Goal: Understand site structure: Understand site structure

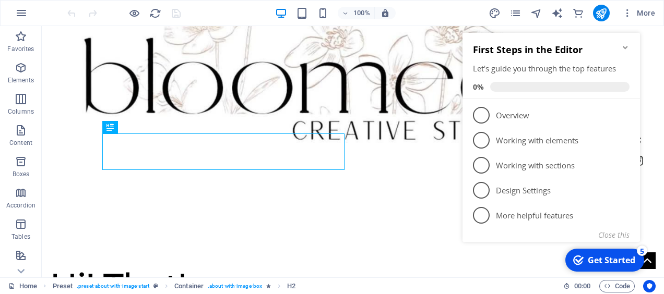
click at [627, 44] on icon "Minimize checklist" at bounding box center [625, 47] width 8 height 8
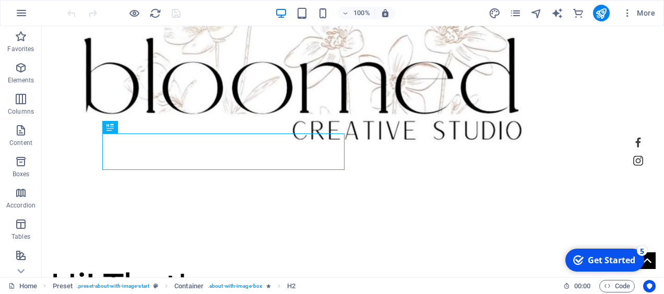
click at [629, 256] on div "Get Started" at bounding box center [612, 260] width 48 height 11
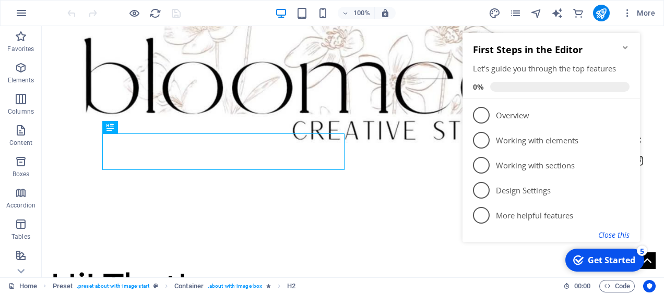
click at [620, 238] on button "Close this" at bounding box center [613, 235] width 31 height 10
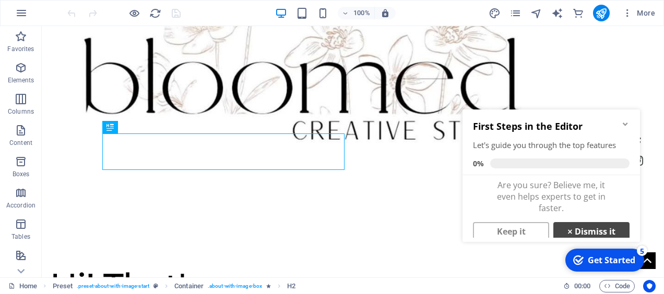
click at [584, 228] on link "× Dismiss it" at bounding box center [591, 231] width 76 height 19
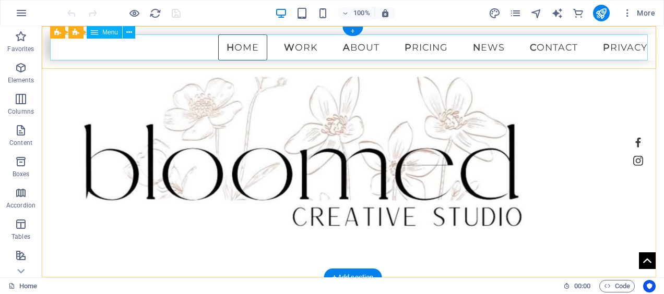
click at [292, 46] on nav "Home Work About Pricing News Contact Privacy" at bounding box center [353, 47] width 606 height 26
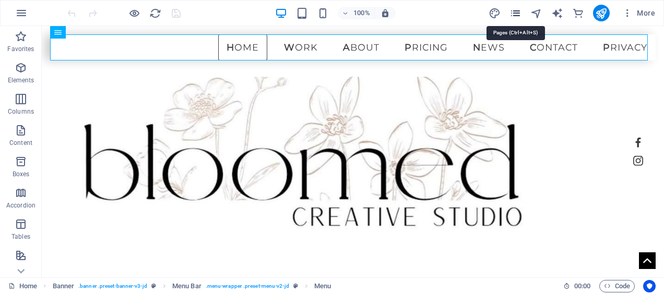
click at [518, 18] on icon "pages" at bounding box center [516, 13] width 12 height 12
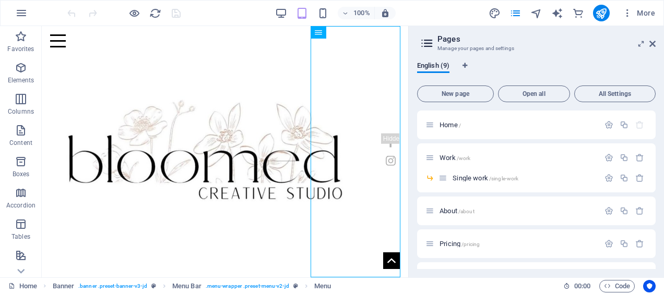
click at [514, 25] on div "100% More" at bounding box center [332, 13] width 663 height 25
click at [518, 13] on icon "pages" at bounding box center [516, 13] width 12 height 12
click at [538, 17] on icon "navigator" at bounding box center [536, 13] width 12 height 12
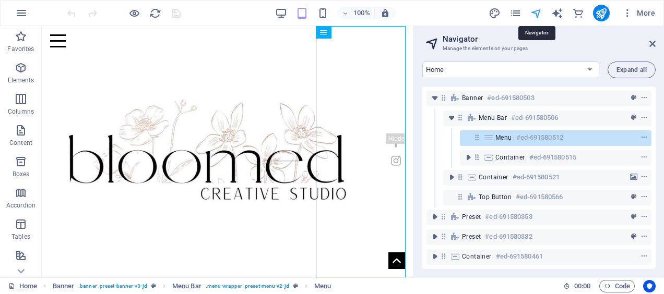
click at [538, 17] on icon "navigator" at bounding box center [536, 13] width 12 height 12
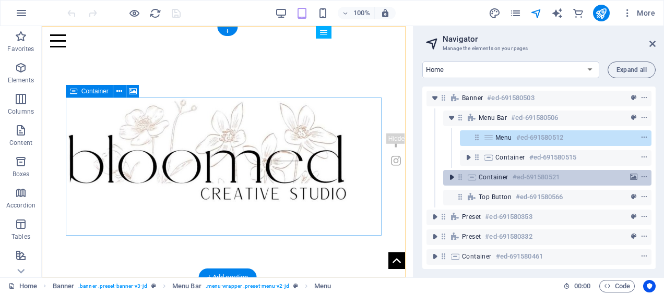
click at [445, 177] on span "toggle-expand" at bounding box center [451, 177] width 13 height 10
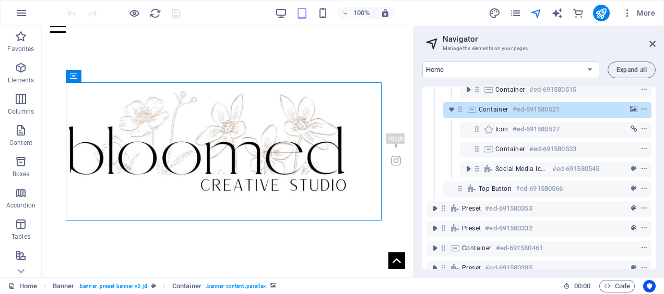
scroll to position [107, 0]
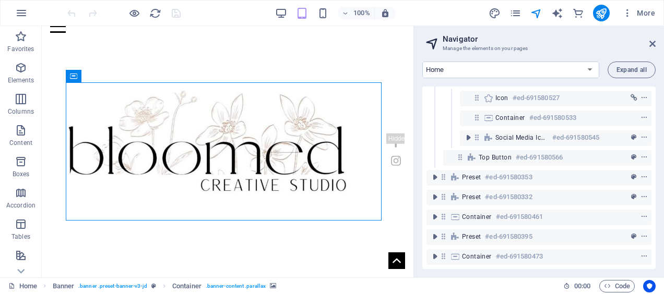
click at [439, 208] on div "Container #ed-691580461" at bounding box center [539, 218] width 225 height 20
drag, startPoint x: 439, startPoint y: 200, endPoint x: 440, endPoint y: 294, distance: 94.0
click at [440, 294] on html "[DOMAIN_NAME] Home Favorites Elements Columns Content Boxes Accordion Tables Fe…" at bounding box center [332, 147] width 664 height 294
click at [633, 71] on span "Expand all" at bounding box center [632, 70] width 30 height 6
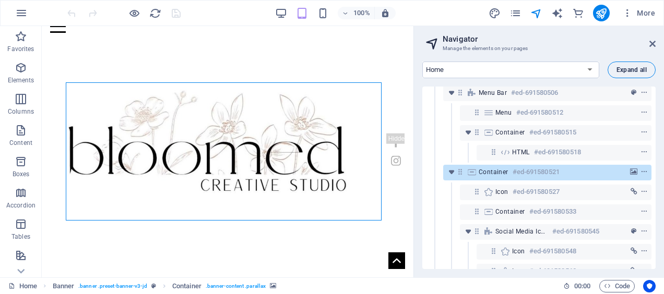
scroll to position [24, 0]
click at [633, 71] on span "Expand all" at bounding box center [632, 70] width 30 height 6
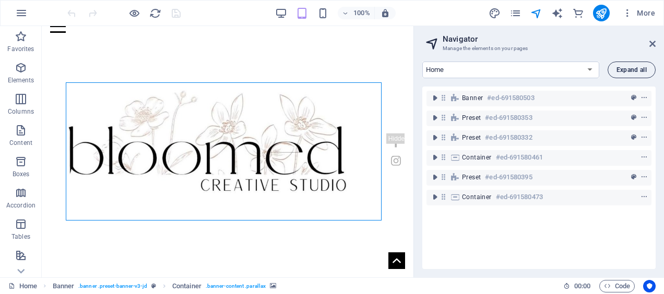
click at [633, 71] on span "Expand all" at bounding box center [632, 70] width 30 height 6
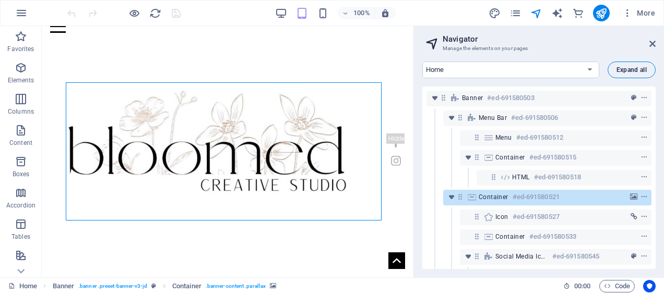
click at [633, 71] on span "Expand all" at bounding box center [632, 70] width 30 height 6
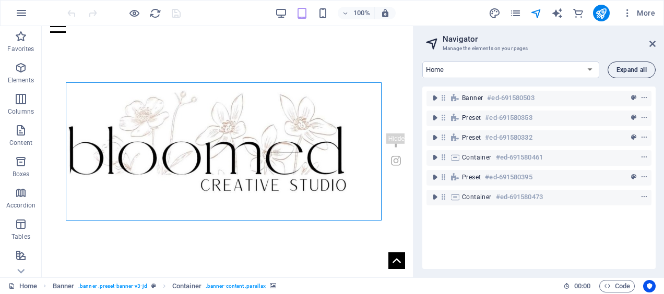
click at [633, 71] on span "Expand all" at bounding box center [632, 70] width 30 height 6
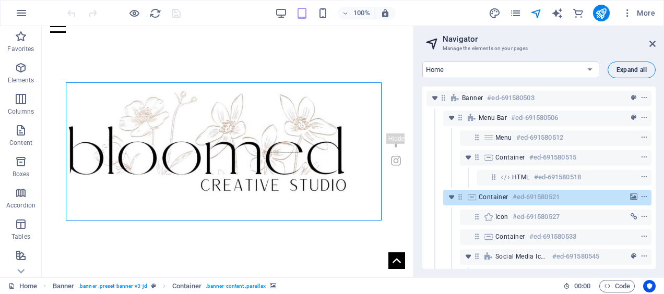
click at [633, 71] on span "Expand all" at bounding box center [632, 70] width 30 height 6
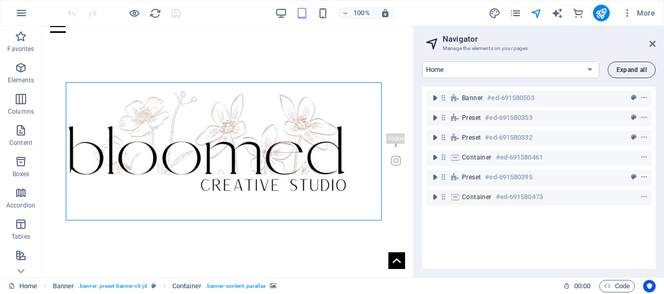
click at [633, 71] on span "Expand all" at bounding box center [632, 70] width 30 height 6
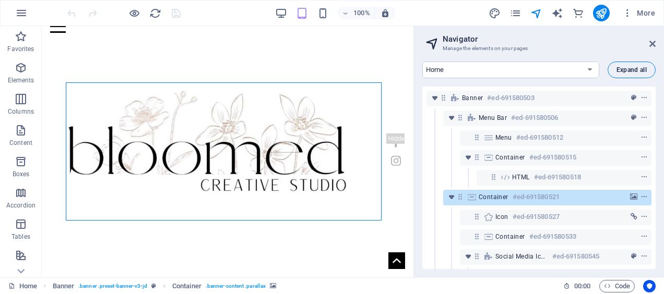
click at [633, 71] on span "Expand all" at bounding box center [632, 70] width 30 height 6
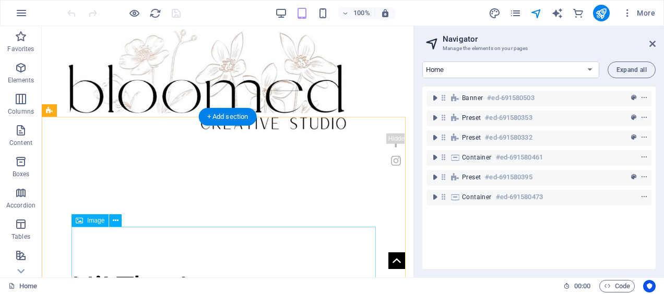
scroll to position [195, 0]
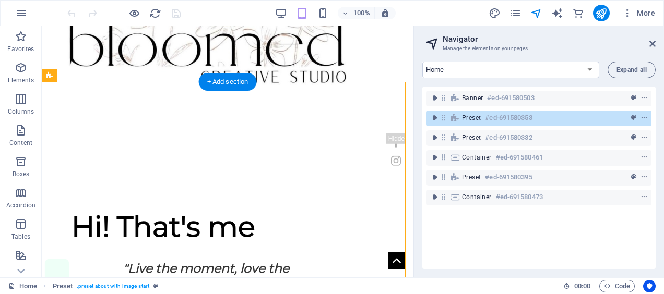
drag, startPoint x: 304, startPoint y: 236, endPoint x: 313, endPoint y: 164, distance: 73.0
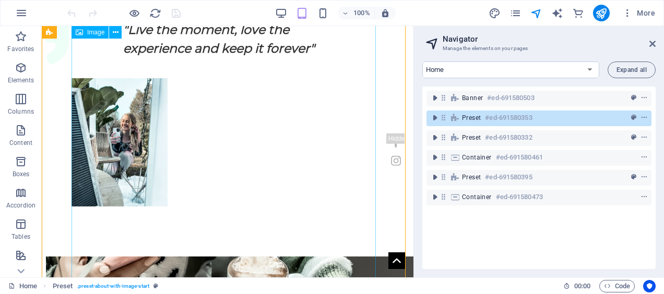
scroll to position [436, 0]
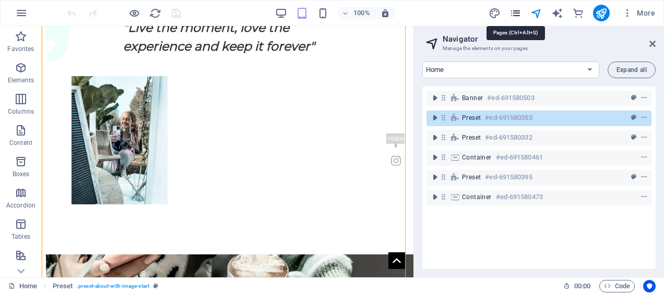
click at [517, 14] on icon "pages" at bounding box center [516, 13] width 12 height 12
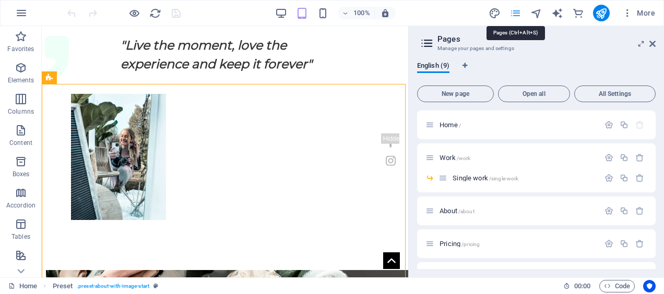
scroll to position [194, 0]
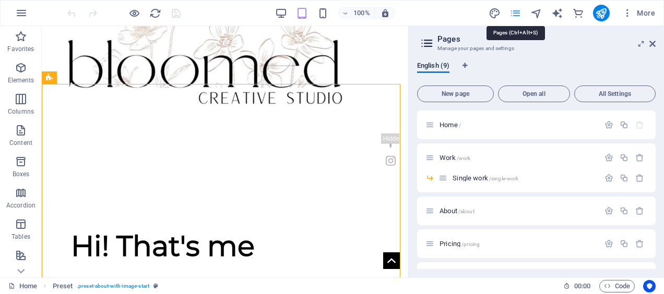
click at [517, 14] on icon "pages" at bounding box center [516, 13] width 12 height 12
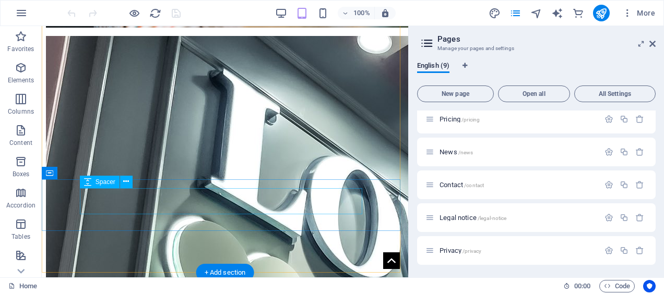
scroll to position [1432, 0]
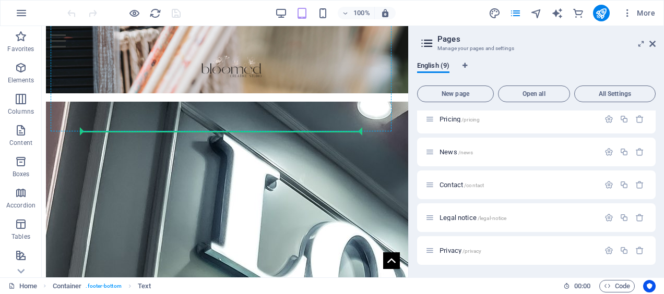
drag, startPoint x: 298, startPoint y: 257, endPoint x: 472, endPoint y: -54, distance: 356.7
